Goal: Obtain resource: Download file/media

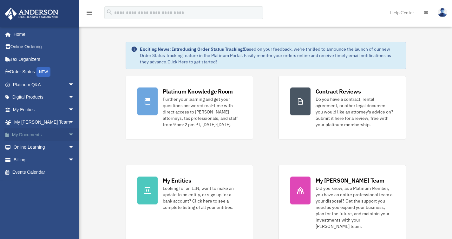
click at [68, 134] on span "arrow_drop_down" at bounding box center [74, 135] width 13 height 13
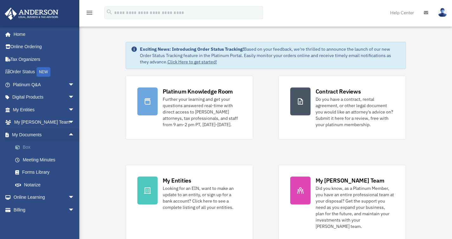
click at [23, 148] on link "Box" at bounding box center [46, 147] width 75 height 13
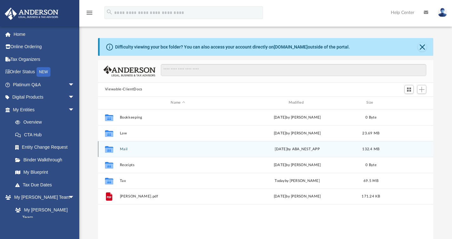
scroll to position [139, 331]
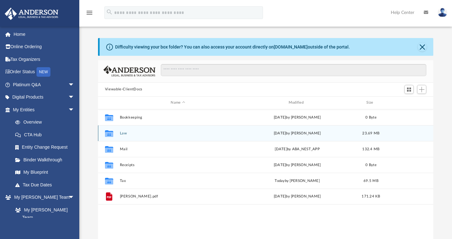
click at [122, 134] on button "Law" at bounding box center [178, 133] width 116 height 4
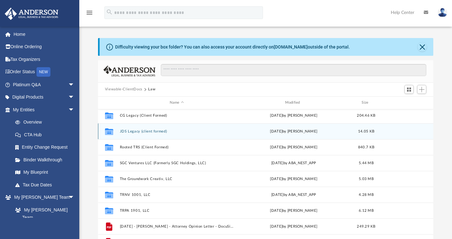
scroll to position [23, 0]
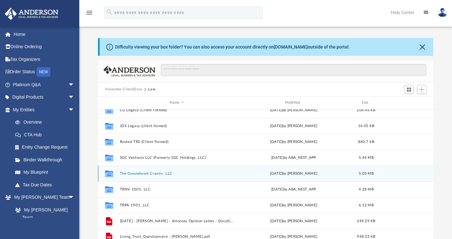
click at [143, 175] on button "The Groundwork Creativ, LLC" at bounding box center [177, 173] width 114 height 4
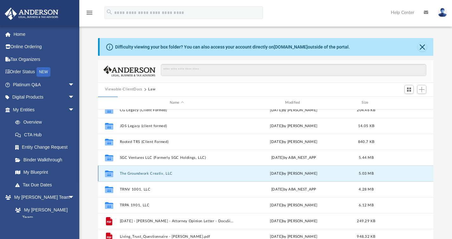
scroll to position [0, 0]
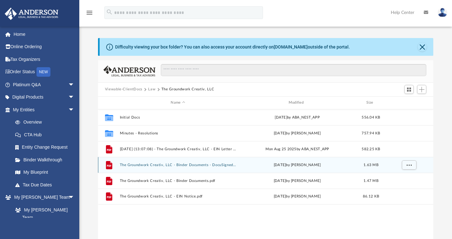
click at [192, 163] on button "The Groundwork Creativ, LLC - Binder Documents - DocuSigned.pdf" at bounding box center [178, 165] width 116 height 4
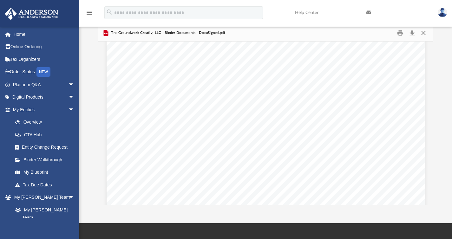
scroll to position [26747, 0]
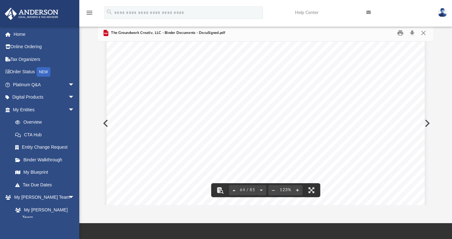
click at [300, 129] on div "Operating Agreement of The Groundwork Creativ, LLC Page 51 of 51 Signed: M anag…" at bounding box center [266, 56] width 318 height 412
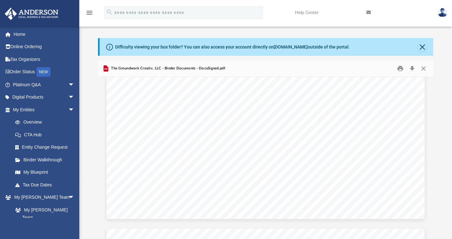
scroll to position [24320, 0]
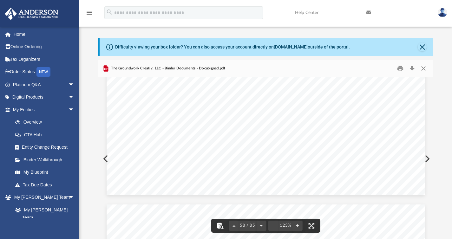
click at [219, 228] on button "File preview" at bounding box center [220, 226] width 14 height 14
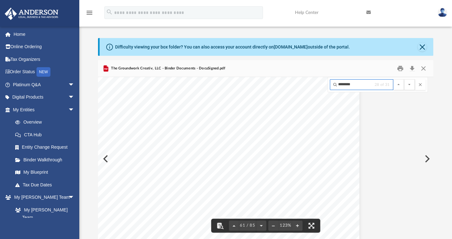
scroll to position [25453, 0]
type input "********"
click at [404, 79] on button "File preview" at bounding box center [409, 84] width 11 height 11
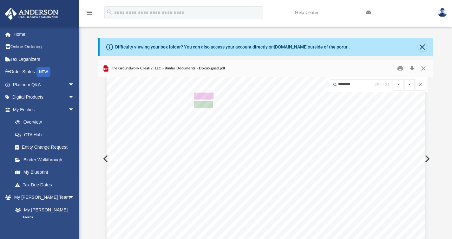
scroll to position [25462, 0]
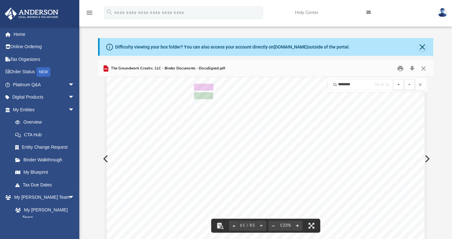
click at [402, 85] on button "File preview" at bounding box center [399, 84] width 11 height 11
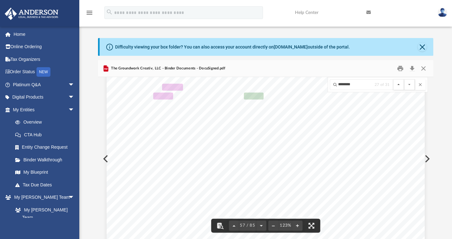
click at [402, 85] on button "File preview" at bounding box center [399, 84] width 11 height 11
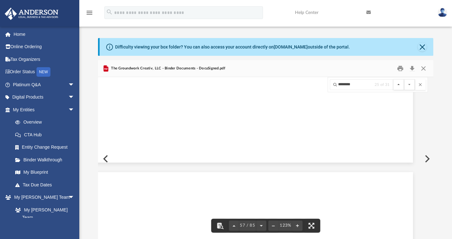
click at [402, 85] on button "File preview" at bounding box center [399, 84] width 11 height 11
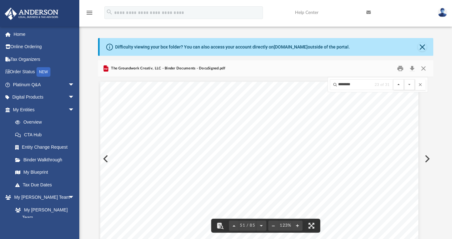
click at [402, 85] on button "File preview" at bounding box center [399, 84] width 11 height 11
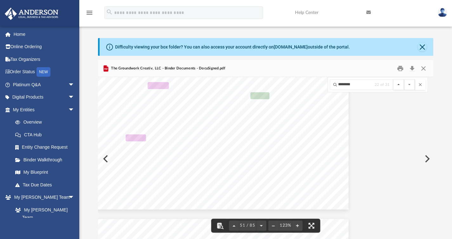
click at [402, 85] on button "File preview" at bounding box center [399, 84] width 11 height 11
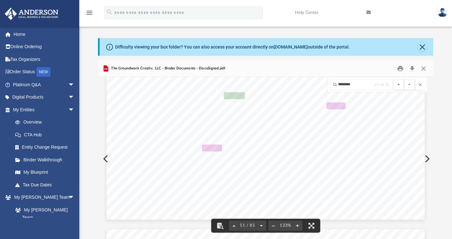
click at [402, 85] on button "File preview" at bounding box center [399, 84] width 11 height 11
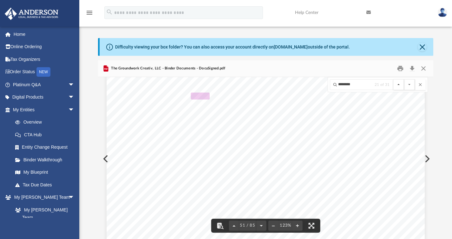
click at [402, 85] on button "File preview" at bounding box center [399, 84] width 11 height 11
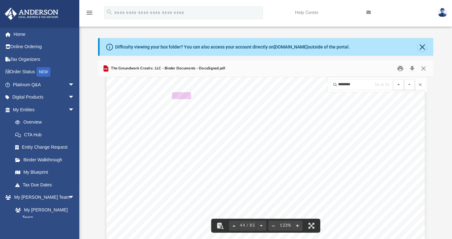
click at [402, 85] on button "File preview" at bounding box center [399, 84] width 11 height 11
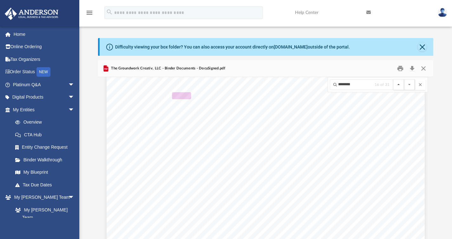
click at [402, 85] on button "File preview" at bounding box center [399, 84] width 11 height 11
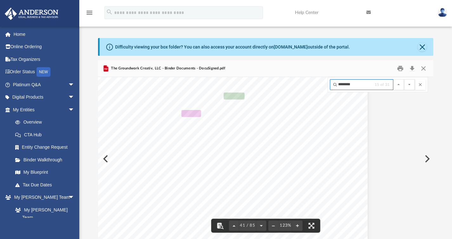
click at [366, 84] on input "********" at bounding box center [361, 84] width 63 height 11
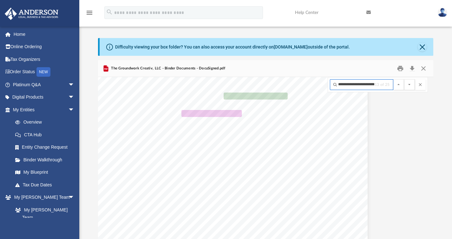
scroll to position [0, 2]
click at [404, 79] on button "File preview" at bounding box center [409, 84] width 11 height 11
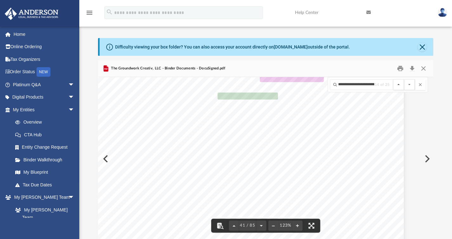
click at [400, 84] on button "File preview" at bounding box center [399, 84] width 11 height 11
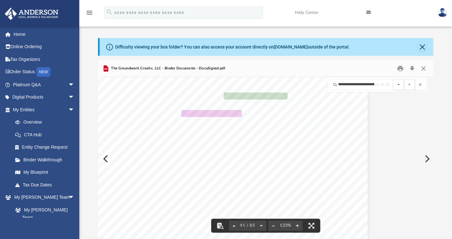
click at [400, 84] on button "File preview" at bounding box center [399, 84] width 11 height 11
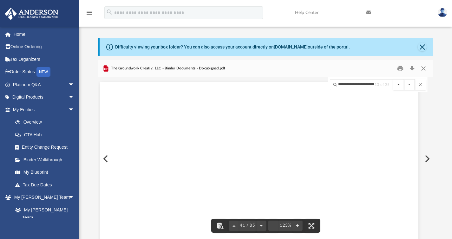
click at [400, 84] on button "File preview" at bounding box center [399, 84] width 11 height 11
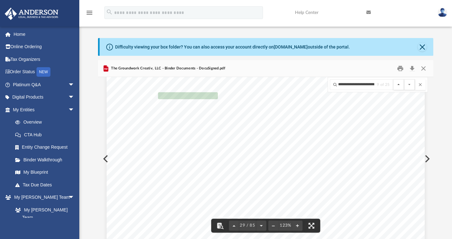
click at [400, 84] on button "File preview" at bounding box center [399, 84] width 11 height 11
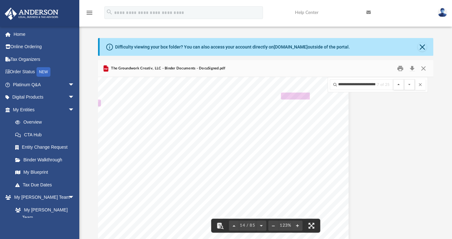
scroll to position [5684, 81]
click at [399, 84] on button "File preview" at bounding box center [399, 84] width 11 height 11
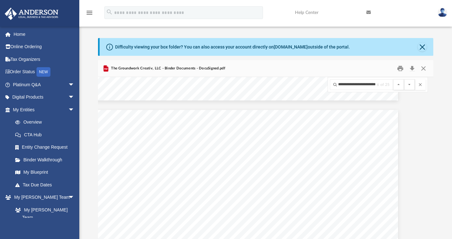
scroll to position [2071, 27]
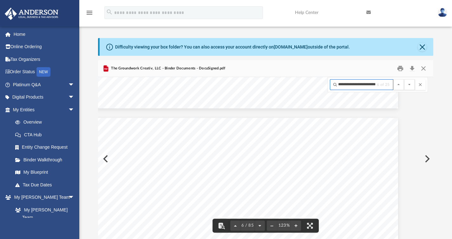
click at [366, 83] on input "**********" at bounding box center [361, 84] width 63 height 11
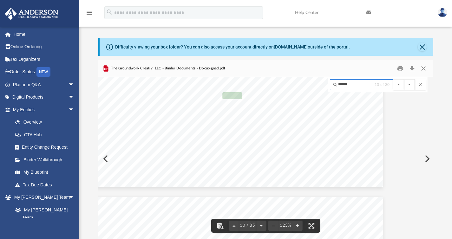
scroll to position [4099, 42]
type input "******"
click at [296, 98] on span "................................" at bounding box center [289, 96] width 50 height 6
click at [227, 92] on span "Bank A" at bounding box center [231, 95] width 19 height 7
click at [245, 225] on span "10 / 85" at bounding box center [247, 226] width 17 height 4
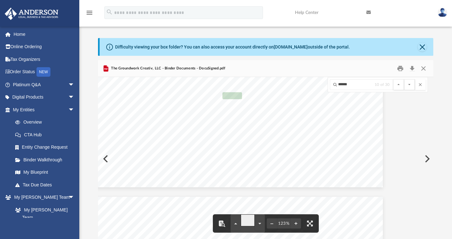
click at [245, 225] on input "**" at bounding box center [248, 221] width 14 height 12
type input "**"
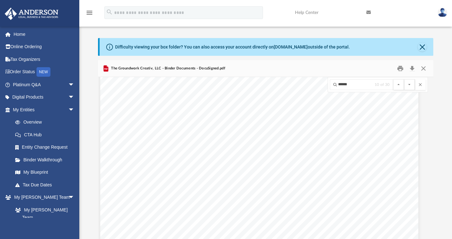
scroll to position [29240, 6]
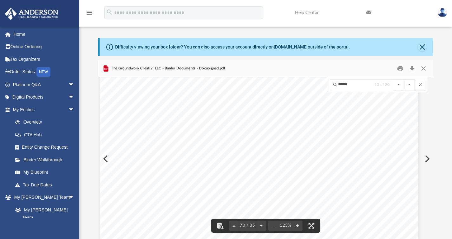
click at [423, 51] on div "Difficulty viewing your box folder? You can also access your account directly o…" at bounding box center [267, 47] width 334 height 18
click at [423, 46] on button "Close" at bounding box center [422, 47] width 9 height 9
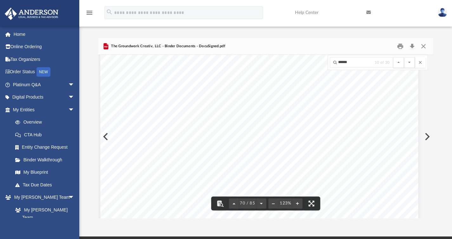
click at [424, 52] on div "The Groundwork Creativ, LLC - Binder Documents - DocuSigned.pdf" at bounding box center [266, 46] width 336 height 17
click at [423, 44] on button "Close" at bounding box center [423, 46] width 11 height 10
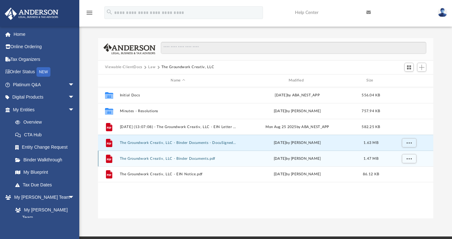
click at [171, 158] on button "The Groundwork Creativ, LLC - Binder Documents.pdf" at bounding box center [178, 158] width 116 height 4
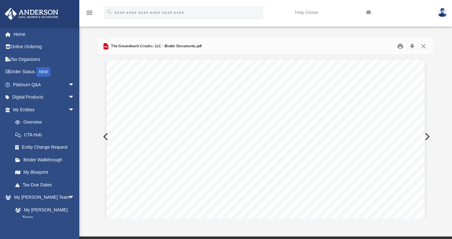
scroll to position [27393, 0]
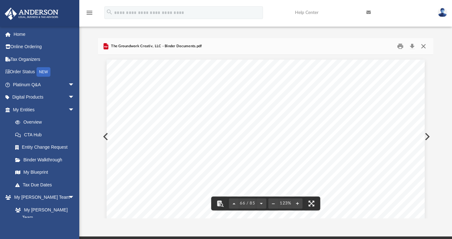
click at [426, 47] on button "Close" at bounding box center [423, 46] width 11 height 10
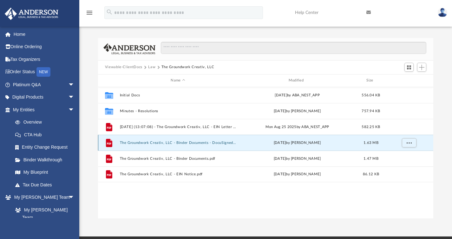
click at [199, 142] on button "The Groundwork Creativ, LLC - Binder Documents - DocuSigned.pdf" at bounding box center [178, 143] width 116 height 4
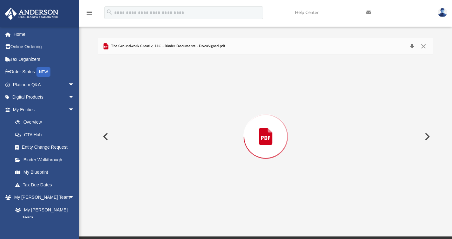
scroll to position [29078, 0]
click at [412, 47] on button "Download" at bounding box center [412, 46] width 11 height 10
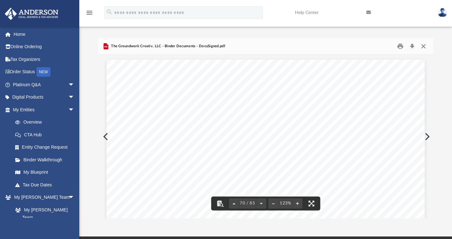
click at [423, 48] on button "Close" at bounding box center [423, 46] width 11 height 10
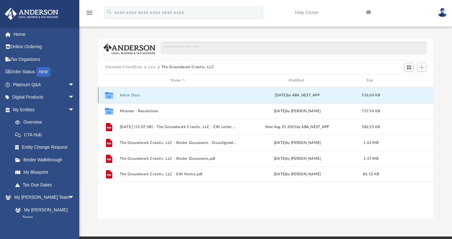
click at [132, 94] on button "Initial Docs" at bounding box center [178, 95] width 116 height 4
